Goal: Task Accomplishment & Management: Complete application form

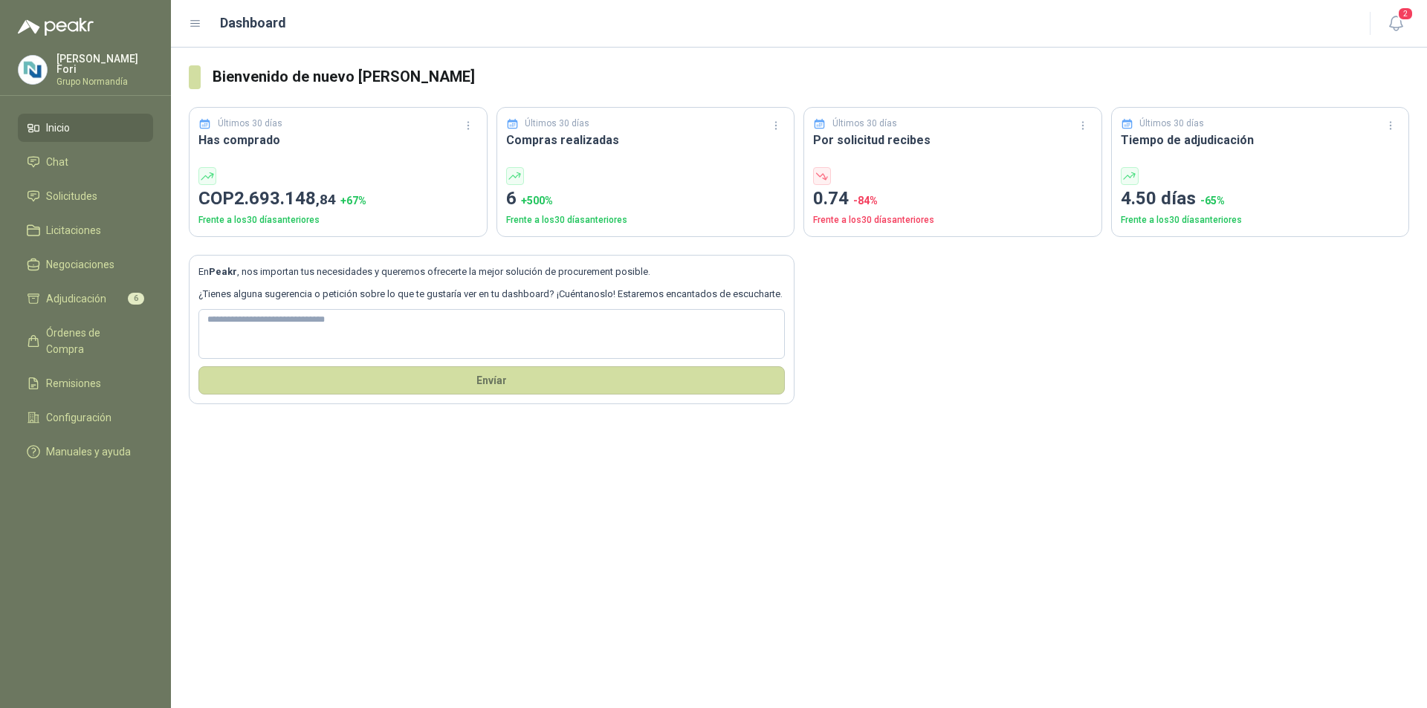
click at [96, 129] on li "Inicio" at bounding box center [85, 128] width 117 height 16
click at [85, 192] on span "Solicitudes" at bounding box center [71, 196] width 51 height 16
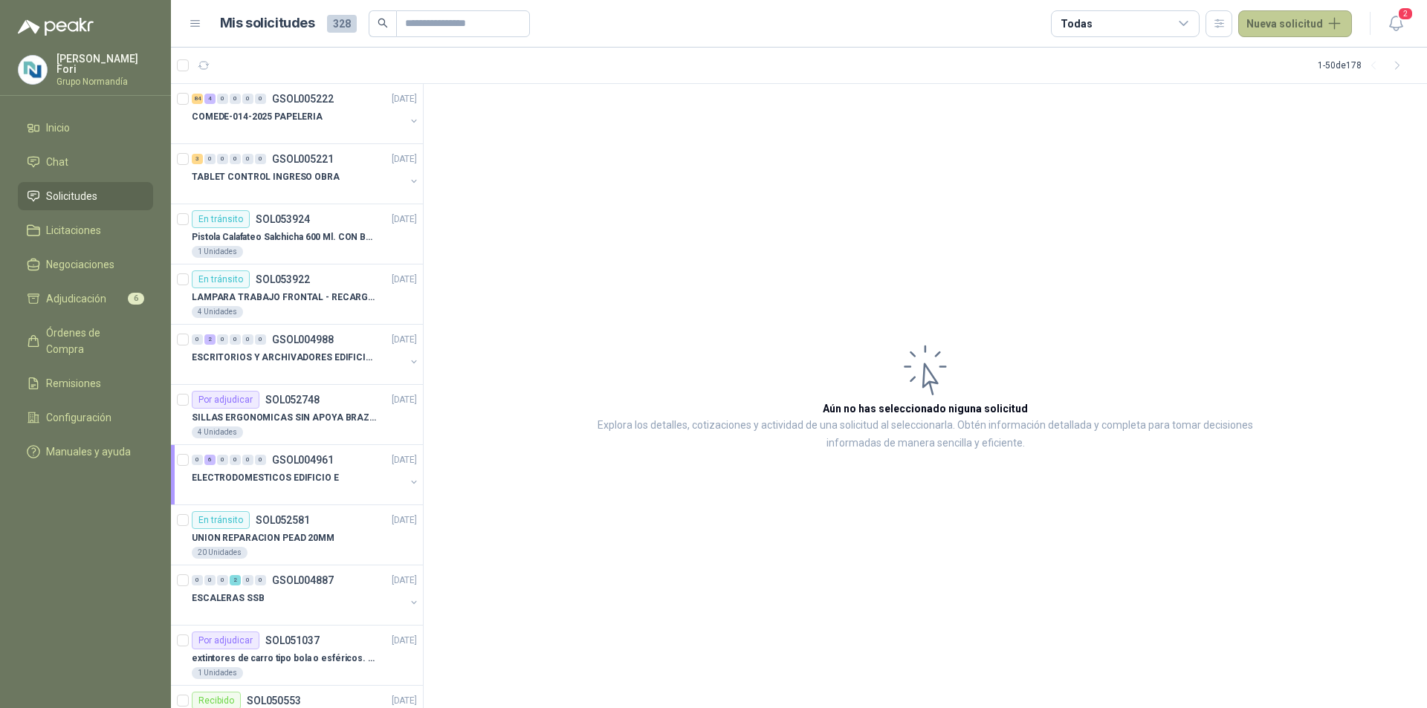
click at [1282, 22] on button "Nueva solicitud" at bounding box center [1295, 23] width 114 height 27
click at [1292, 56] on link "Solicitud" at bounding box center [1312, 60] width 126 height 26
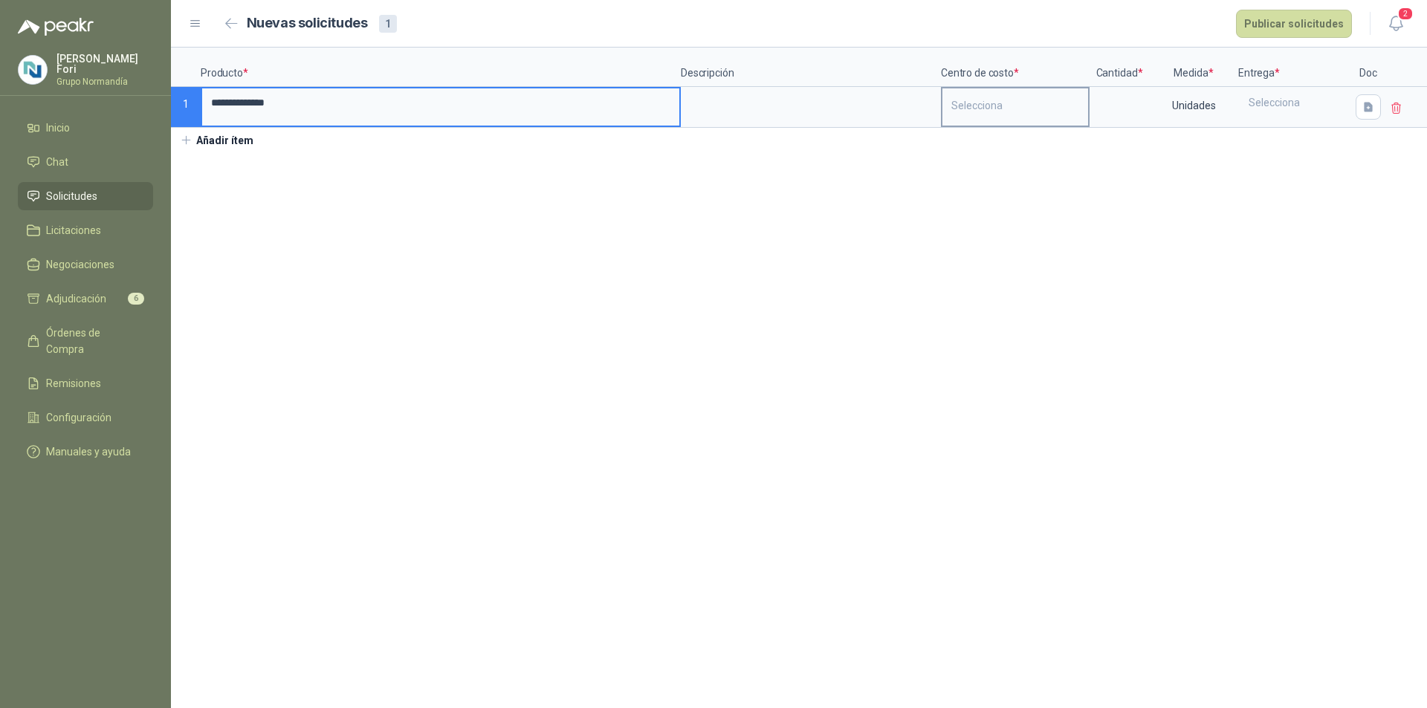
type input "**********"
click at [995, 114] on div "Selecciona" at bounding box center [1015, 105] width 146 height 34
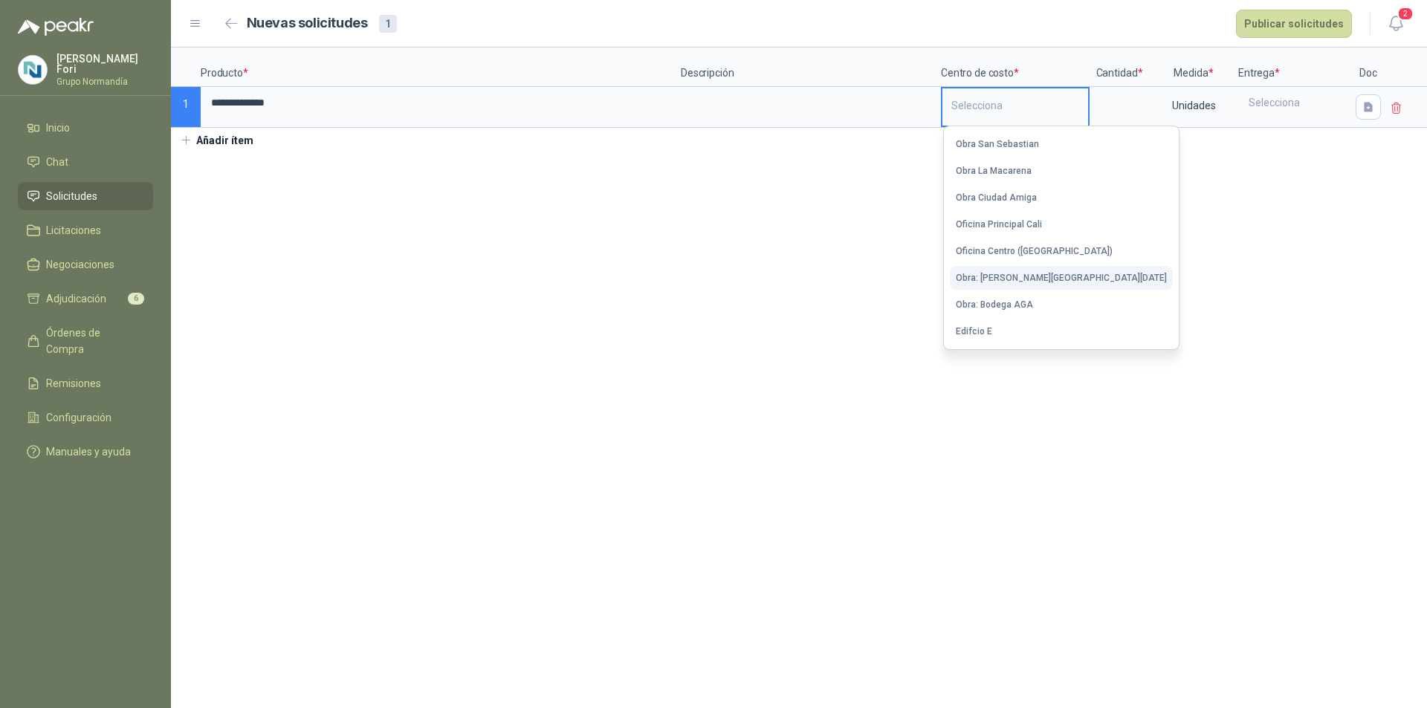
click at [996, 270] on button "Obra: [PERSON_NAME][GEOGRAPHIC_DATA][DATE]" at bounding box center [1061, 278] width 223 height 24
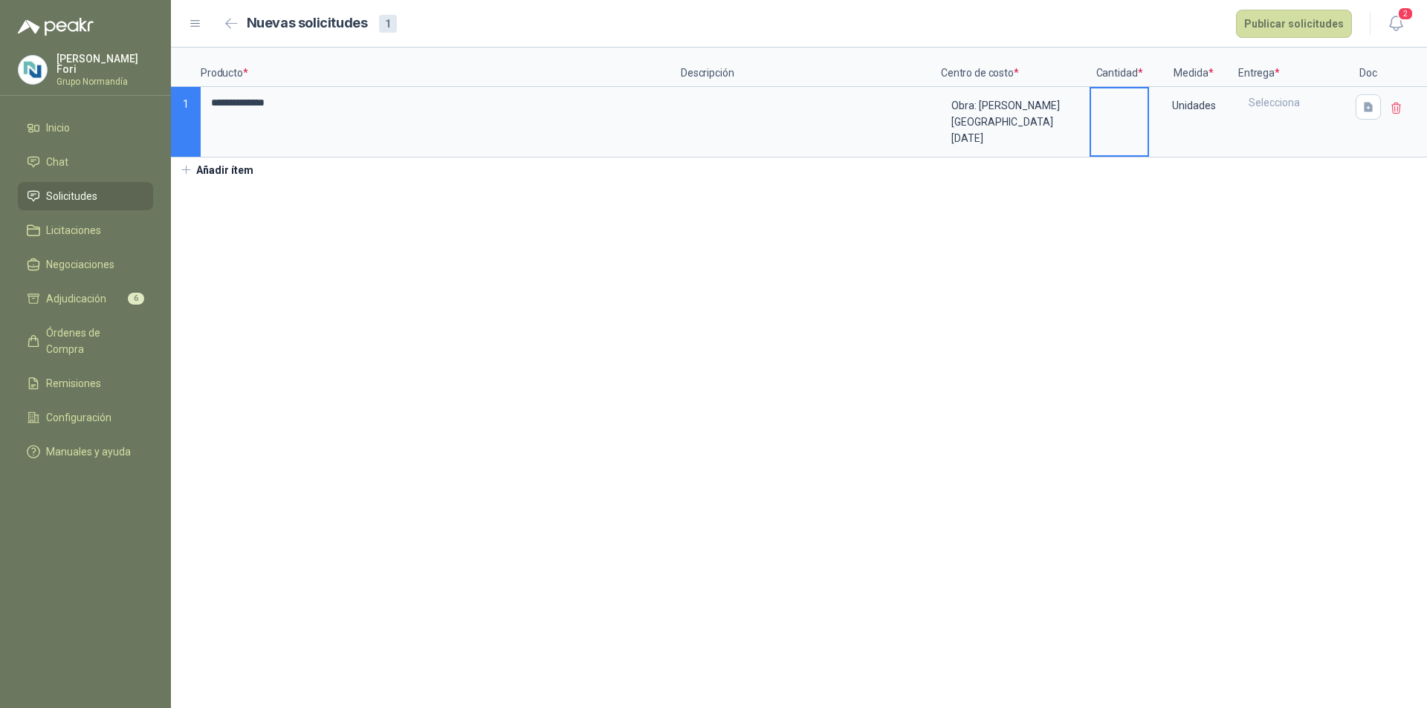
click at [1118, 105] on input at bounding box center [1119, 102] width 56 height 29
type input "**"
click at [1164, 111] on div "Unidades" at bounding box center [1193, 105] width 86 height 34
click at [1194, 110] on div "Unidades" at bounding box center [1193, 105] width 86 height 34
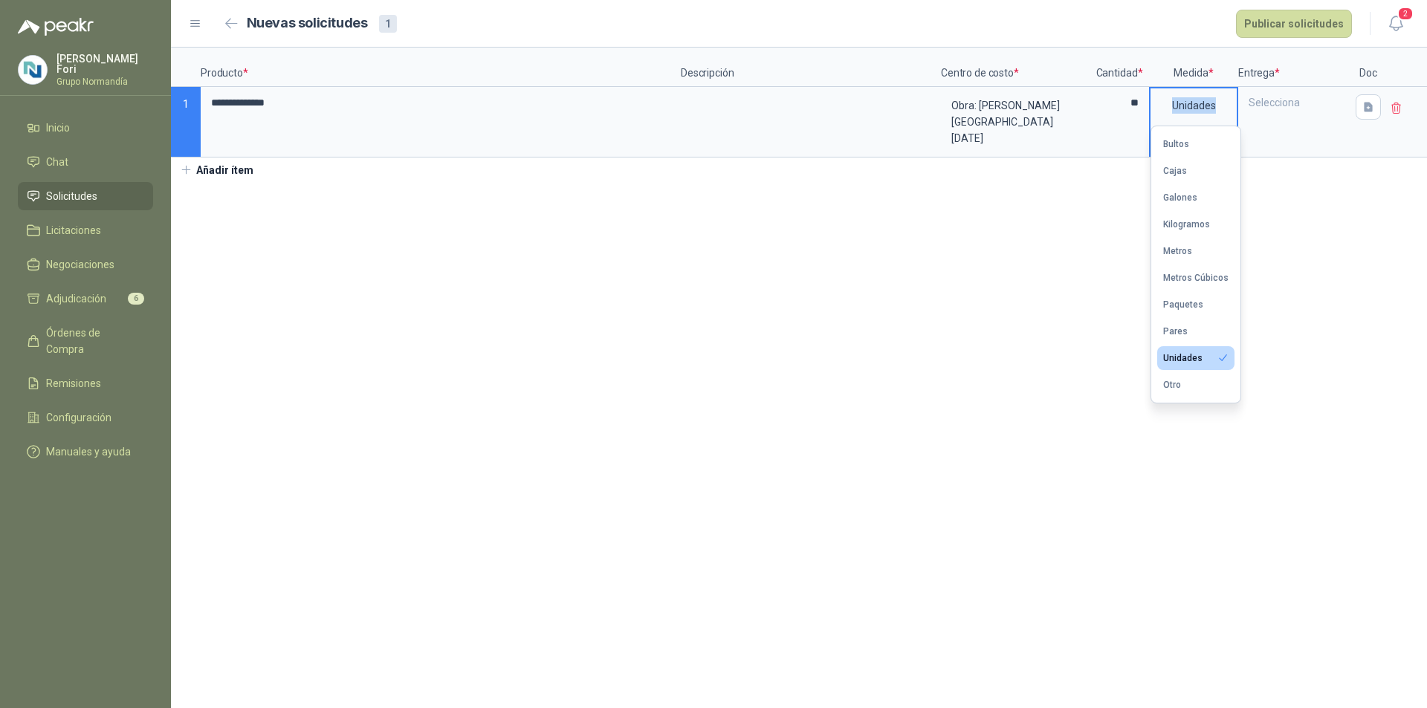
click at [1170, 101] on div "Unidades" at bounding box center [1193, 105] width 86 height 34
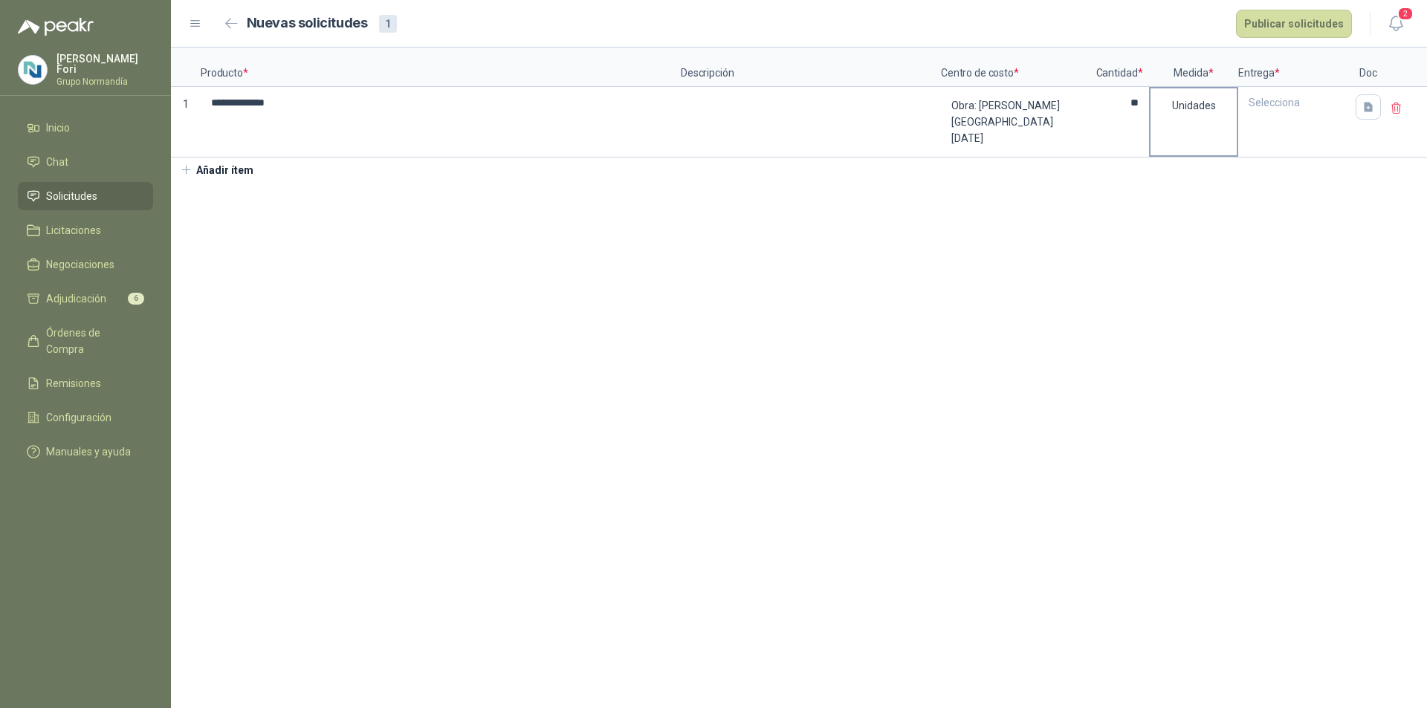
click at [1202, 106] on div "Unidades" at bounding box center [1193, 105] width 86 height 34
click at [1209, 107] on div "Unidades" at bounding box center [1193, 105] width 86 height 34
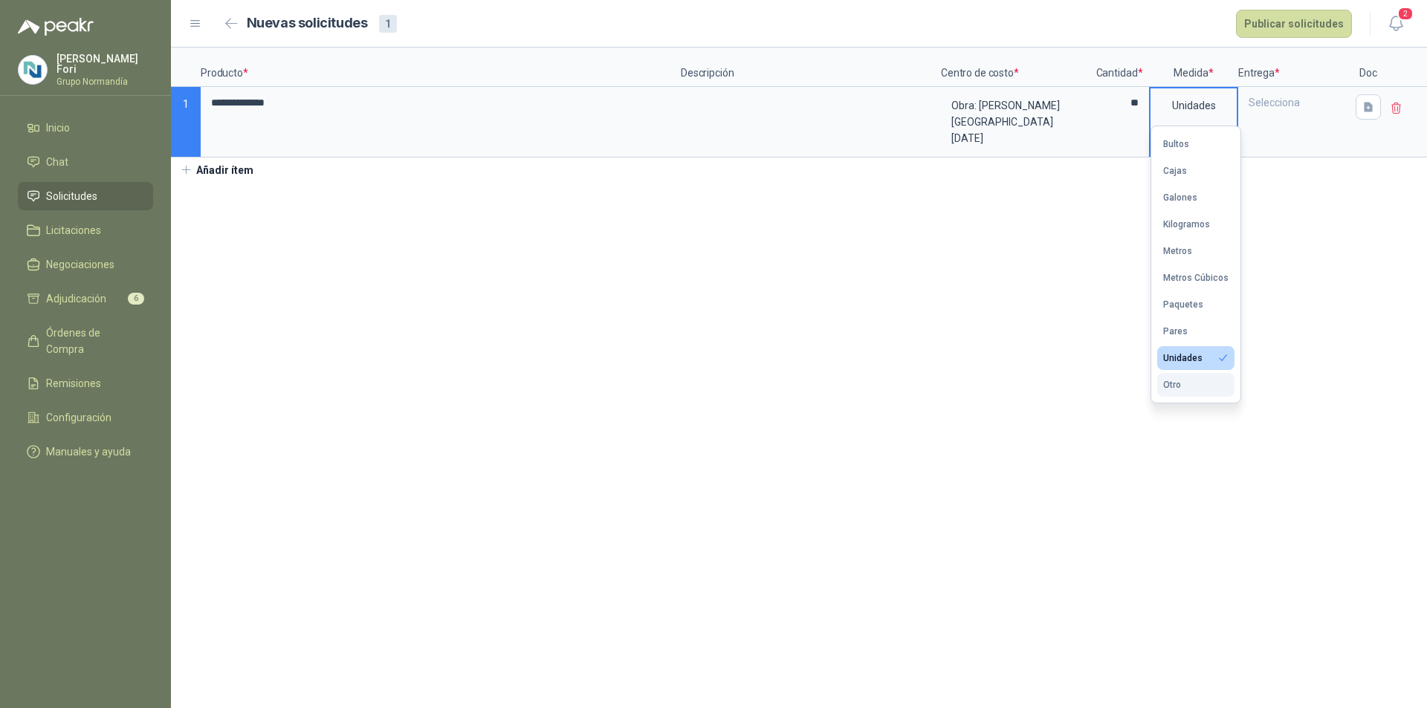
click at [1187, 389] on button "Otro" at bounding box center [1195, 385] width 77 height 24
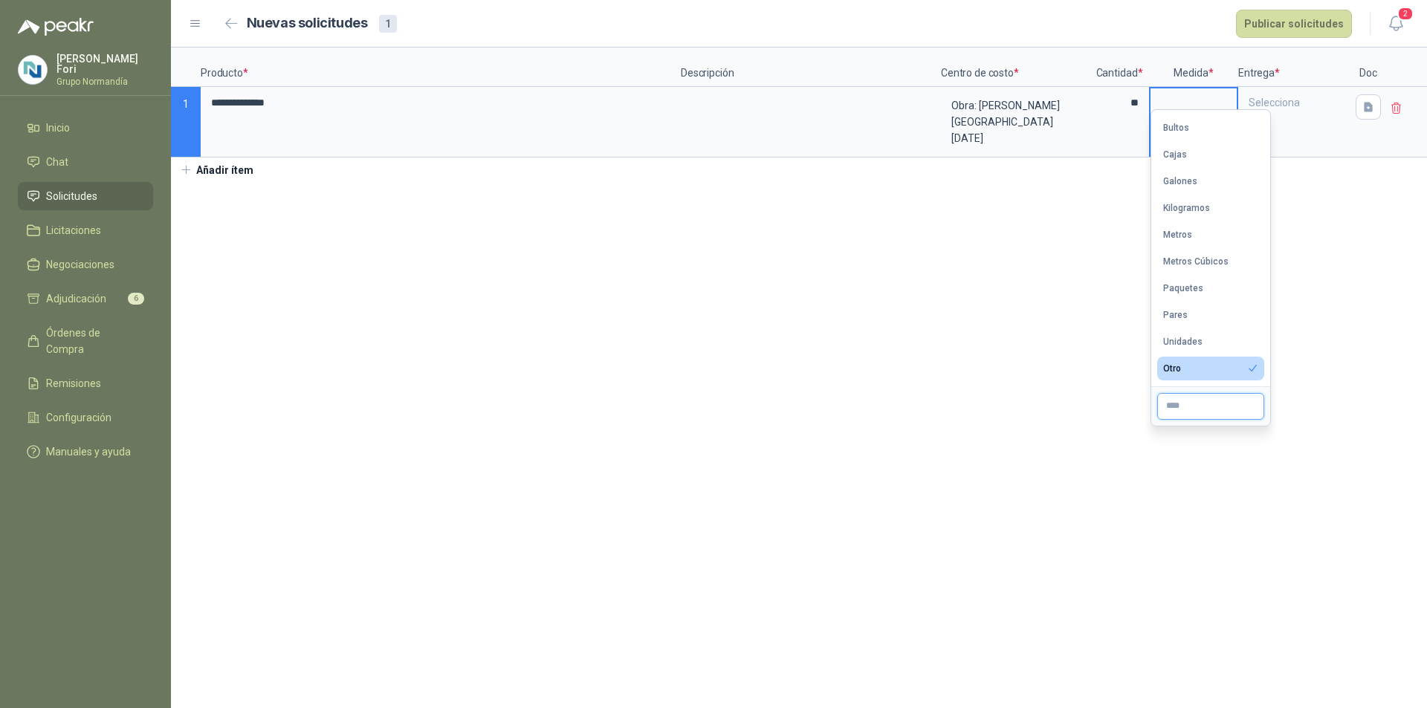
click at [1188, 402] on input "text" at bounding box center [1210, 406] width 107 height 27
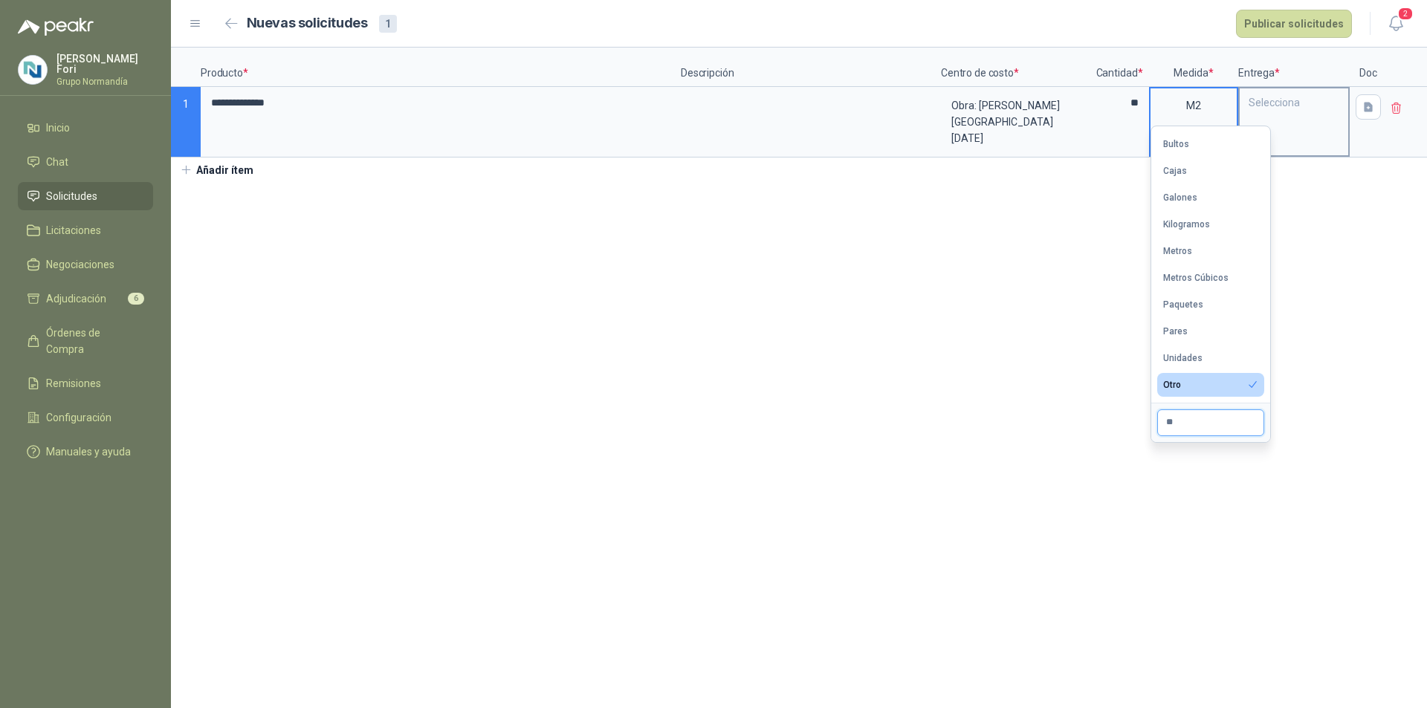
type input "**"
click at [1311, 105] on div "Selecciona" at bounding box center [1294, 102] width 108 height 28
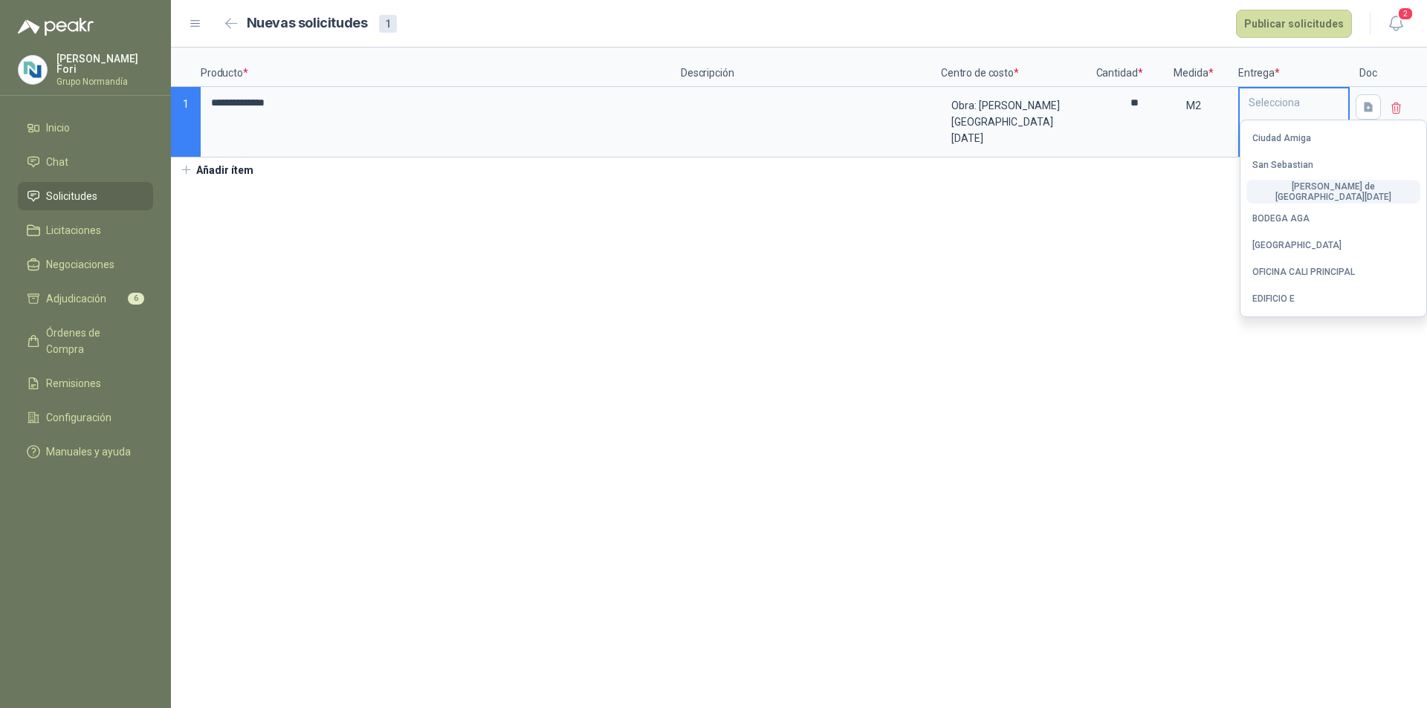
click at [1304, 192] on div "[PERSON_NAME] de [GEOGRAPHIC_DATA][DATE]" at bounding box center [1333, 191] width 162 height 21
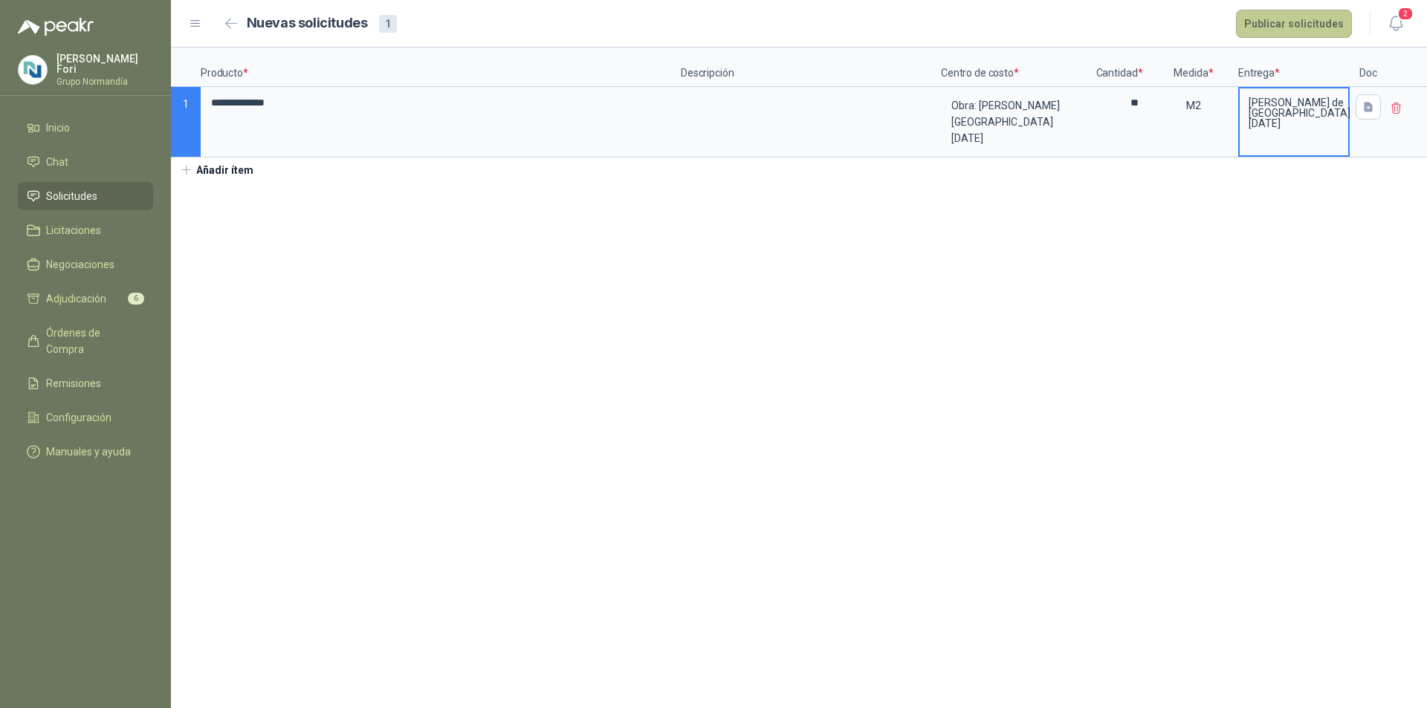
click at [1300, 19] on button "Publicar solicitudes" at bounding box center [1294, 24] width 116 height 28
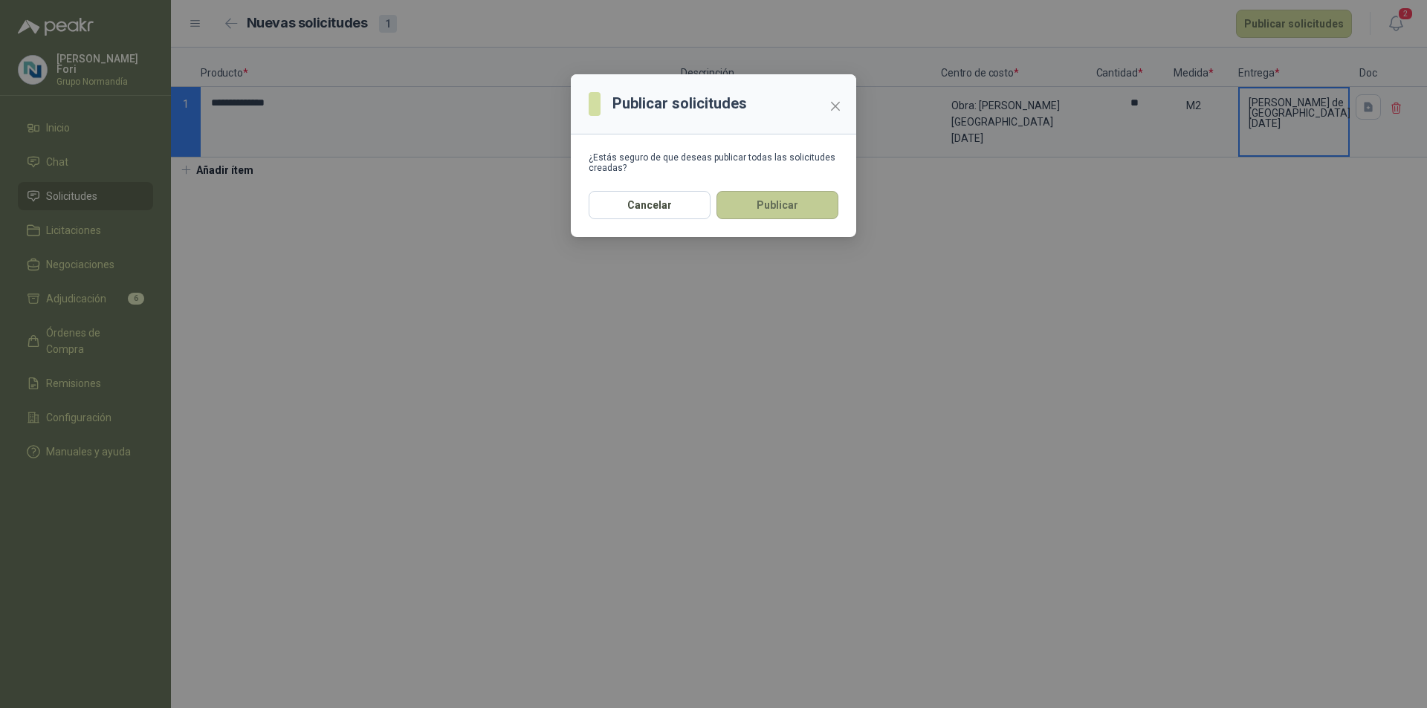
click at [779, 218] on button "Publicar" at bounding box center [777, 205] width 122 height 28
